Goal: Navigation & Orientation: Find specific page/section

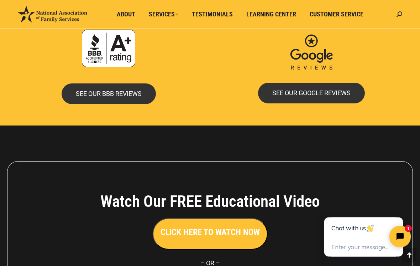
scroll to position [1576, 0]
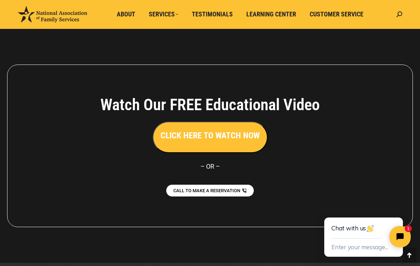
click at [130, 12] on span "About" at bounding box center [126, 14] width 19 height 8
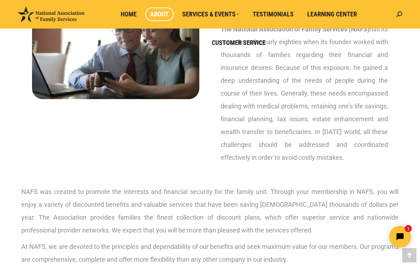
scroll to position [122, 0]
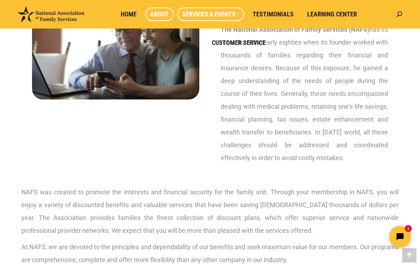
click at [218, 16] on span "Services & Events" at bounding box center [210, 14] width 57 height 8
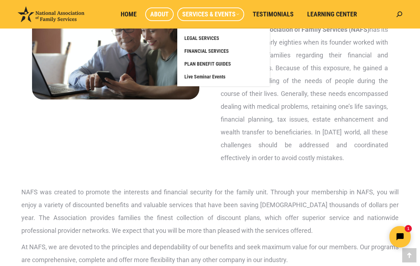
click at [211, 81] on link "Live Seminar Events" at bounding box center [223, 76] width 85 height 13
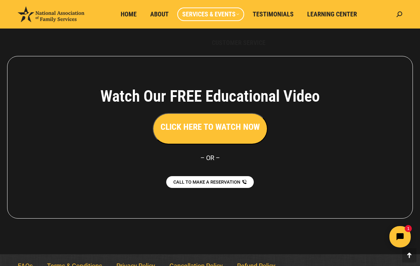
click at [332, 18] on span "Learning Center" at bounding box center [332, 14] width 50 height 8
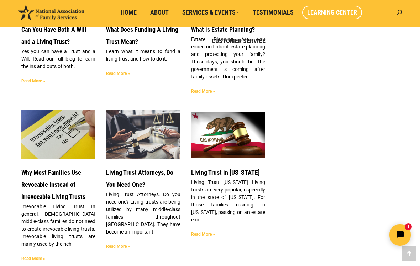
scroll to position [1385, 0]
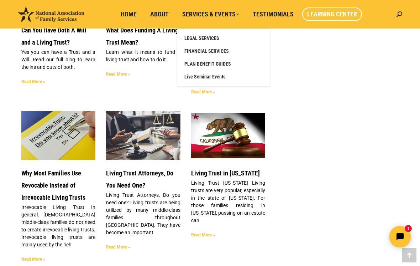
click at [135, 16] on span "Home" at bounding box center [129, 14] width 16 height 8
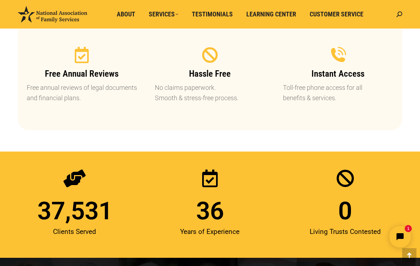
scroll to position [830, 0]
